Goal: Task Accomplishment & Management: Use online tool/utility

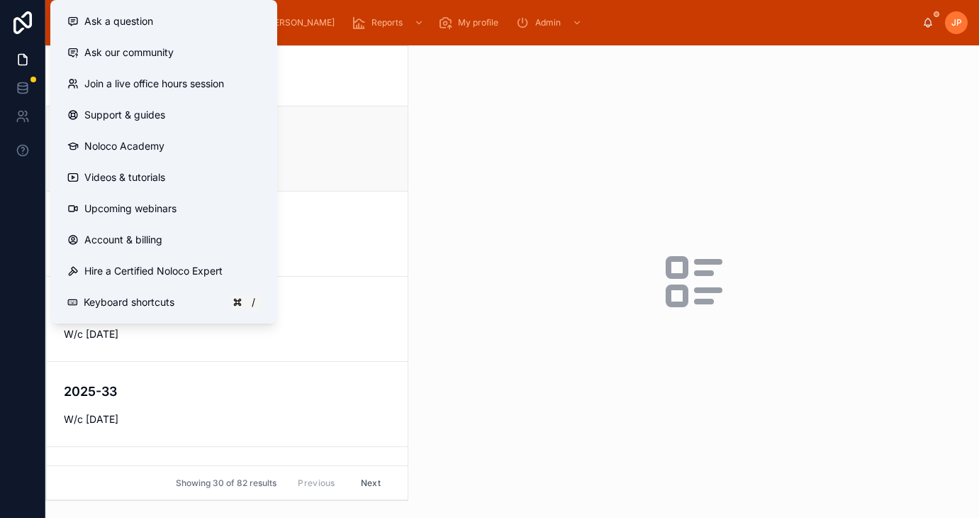
click at [365, 148] on div "2025-36 W/c 1st September 2025" at bounding box center [227, 148] width 327 height 45
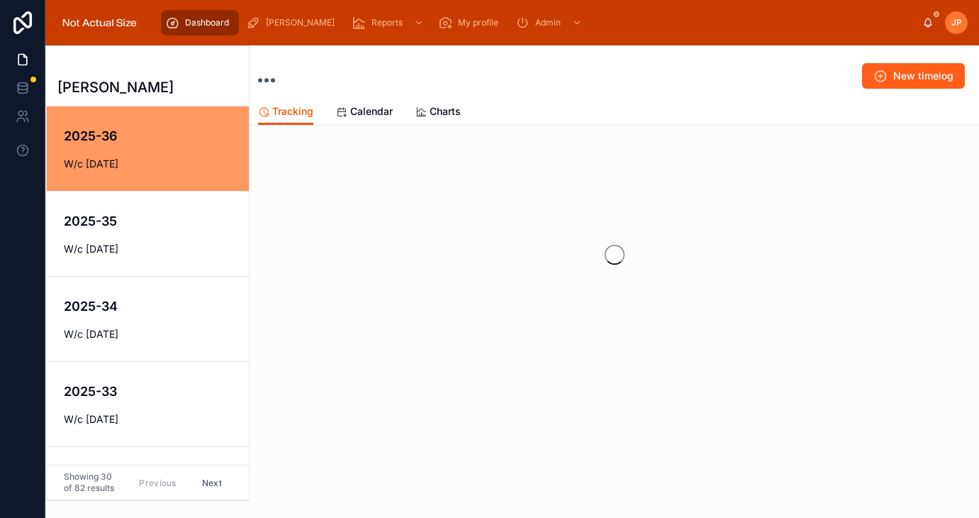
click at [901, 71] on span "New timelog" at bounding box center [923, 76] width 60 height 14
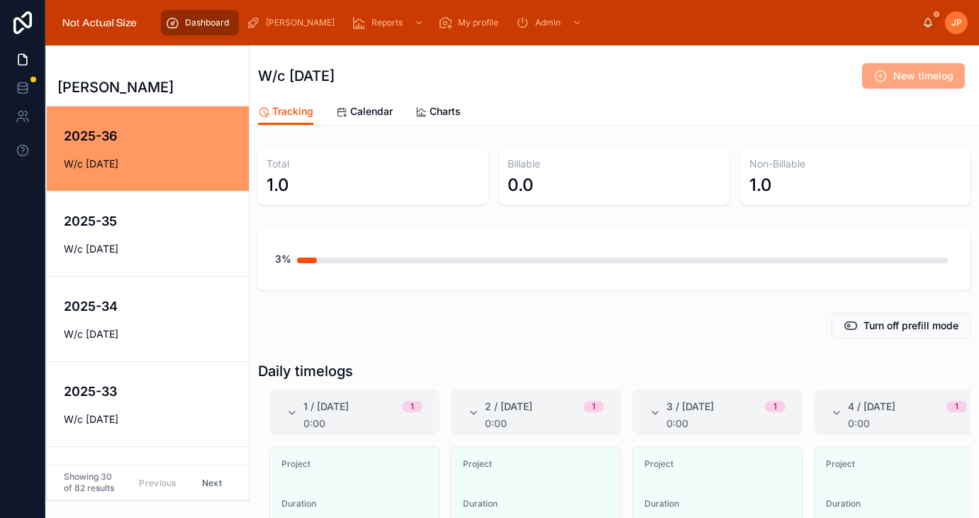
click at [898, 78] on span "New timelog" at bounding box center [913, 77] width 103 height 14
click at [157, 154] on div "2025-36 W/c 1st September 2025" at bounding box center [148, 148] width 168 height 45
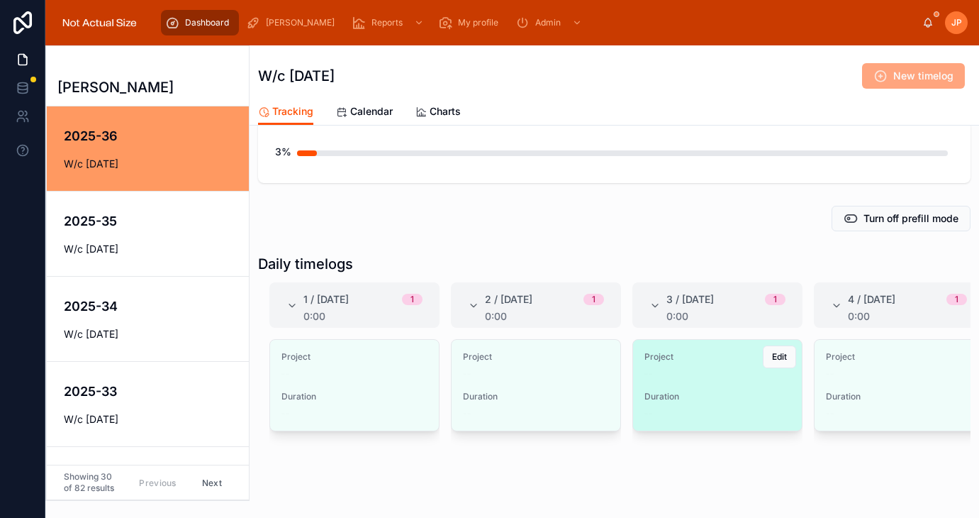
scroll to position [82, 0]
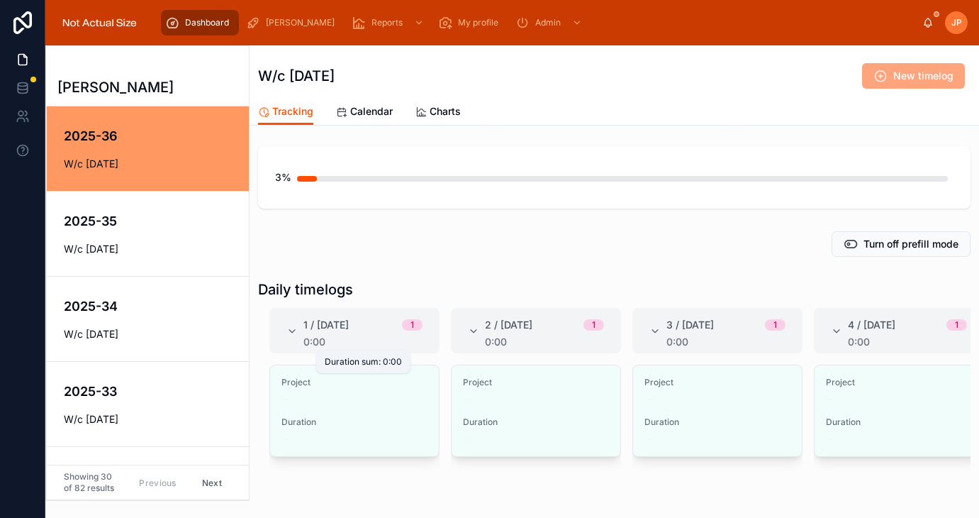
click at [340, 362] on span "Duration sum: 0:00" at bounding box center [363, 361] width 77 height 11
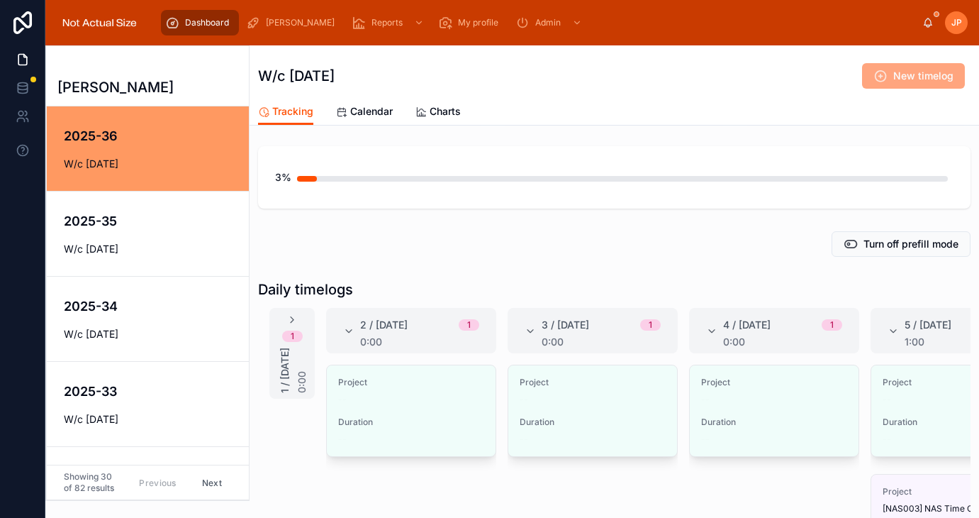
click at [394, 274] on div "Daily timelogs 1 1 / Monday 0:00 2 / Tuesday 1 0:00 Project -- Duration -- Edit…" at bounding box center [615, 458] width 730 height 369
click at [289, 316] on icon at bounding box center [291, 319] width 11 height 11
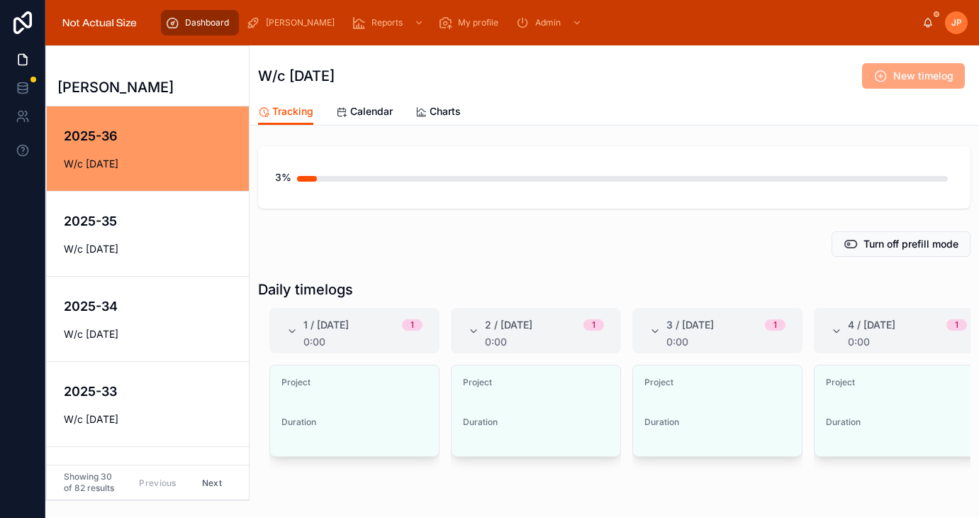
drag, startPoint x: 374, startPoint y: 394, endPoint x: 450, endPoint y: 364, distance: 81.5
click at [375, 395] on div "--" at bounding box center [355, 399] width 146 height 11
click at [881, 70] on span "New timelog" at bounding box center [913, 77] width 103 height 14
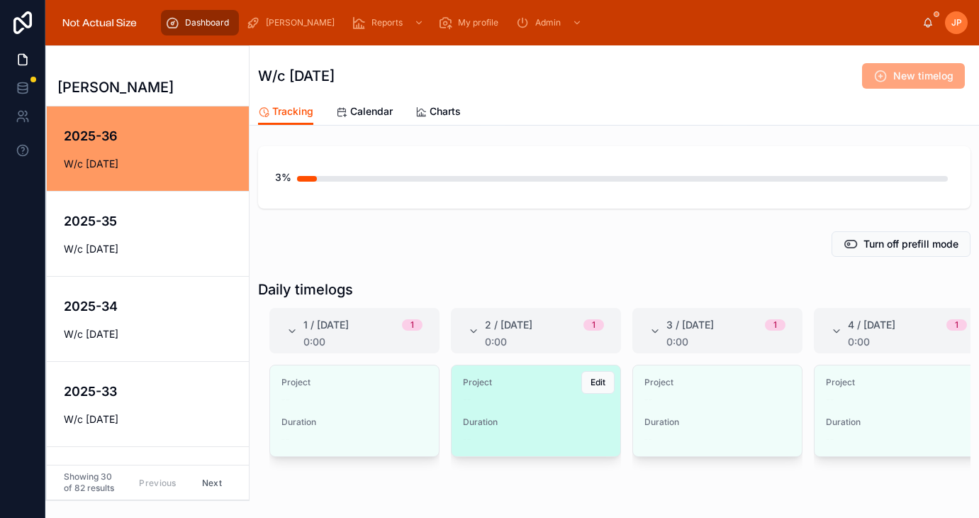
scroll to position [82, 0]
click at [546, 385] on span "Project" at bounding box center [536, 381] width 146 height 11
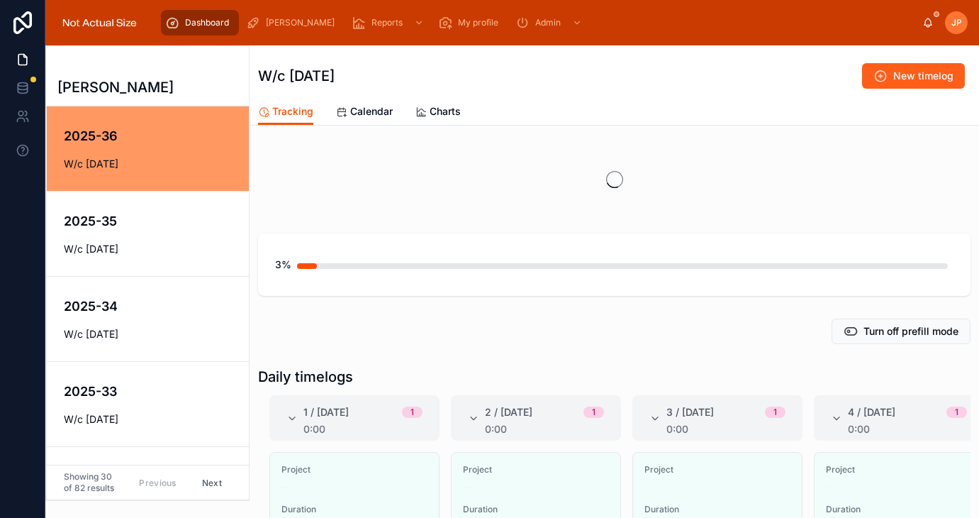
click at [908, 80] on span "New timelog" at bounding box center [923, 76] width 60 height 14
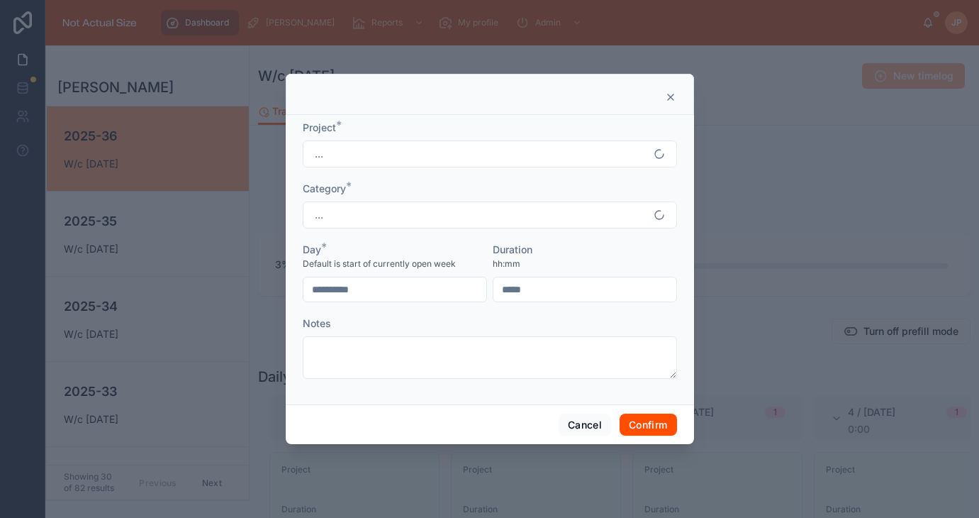
click at [374, 137] on div "Project * ..." at bounding box center [490, 144] width 374 height 47
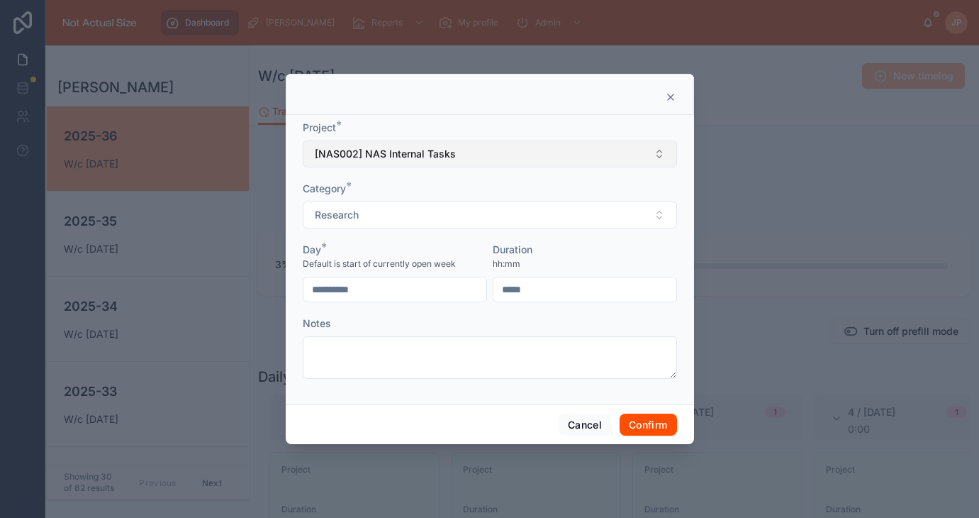
click at [417, 153] on span "[NAS002] NAS Internal Tasks" at bounding box center [385, 154] width 141 height 14
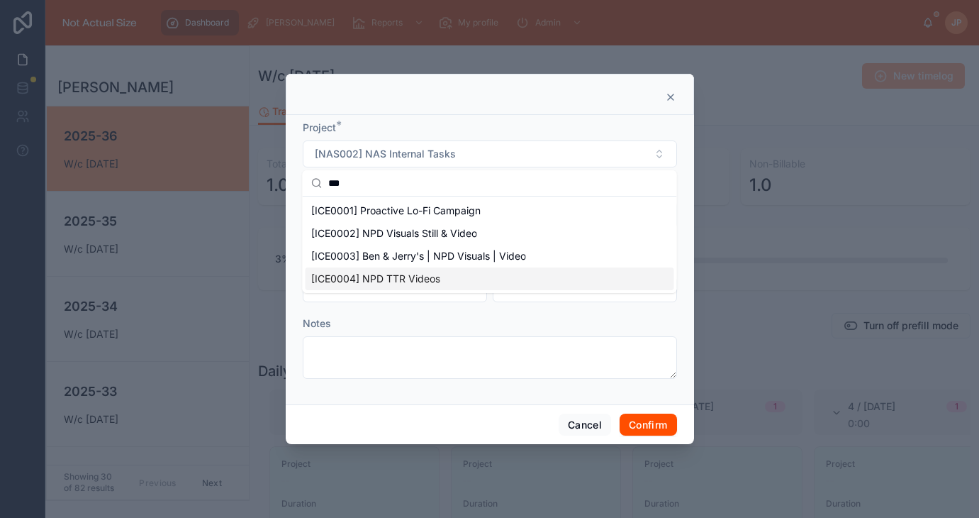
type input "***"
click at [669, 94] on icon at bounding box center [670, 96] width 11 height 11
